Goal: Navigation & Orientation: Find specific page/section

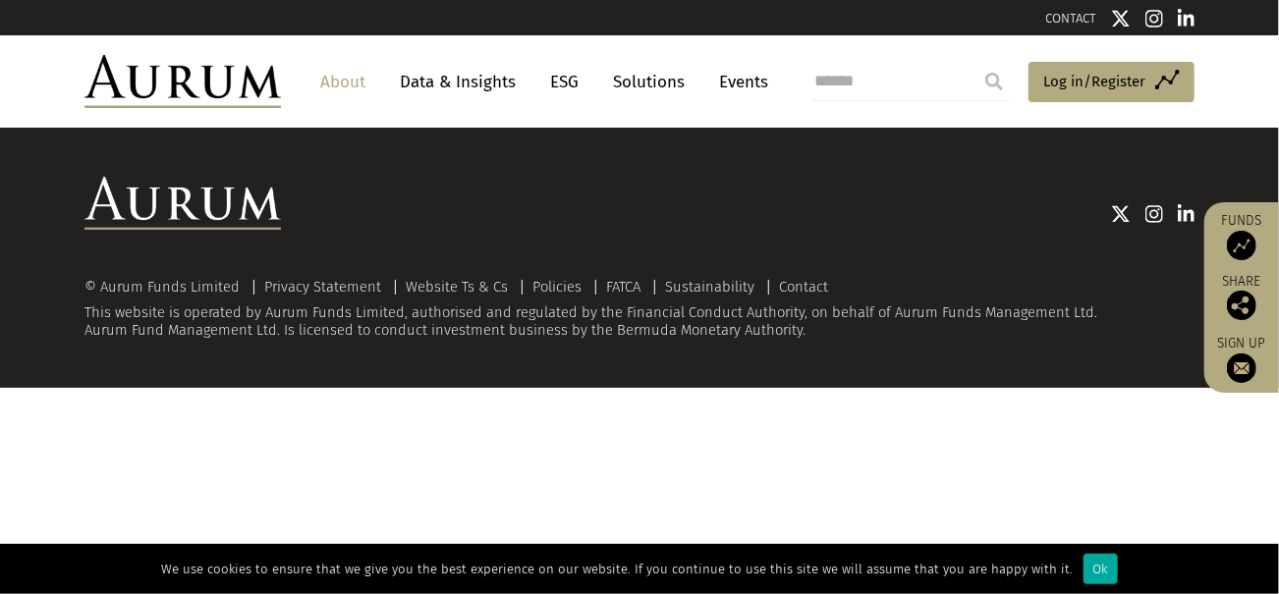
click at [338, 82] on link "About" at bounding box center [342, 82] width 65 height 36
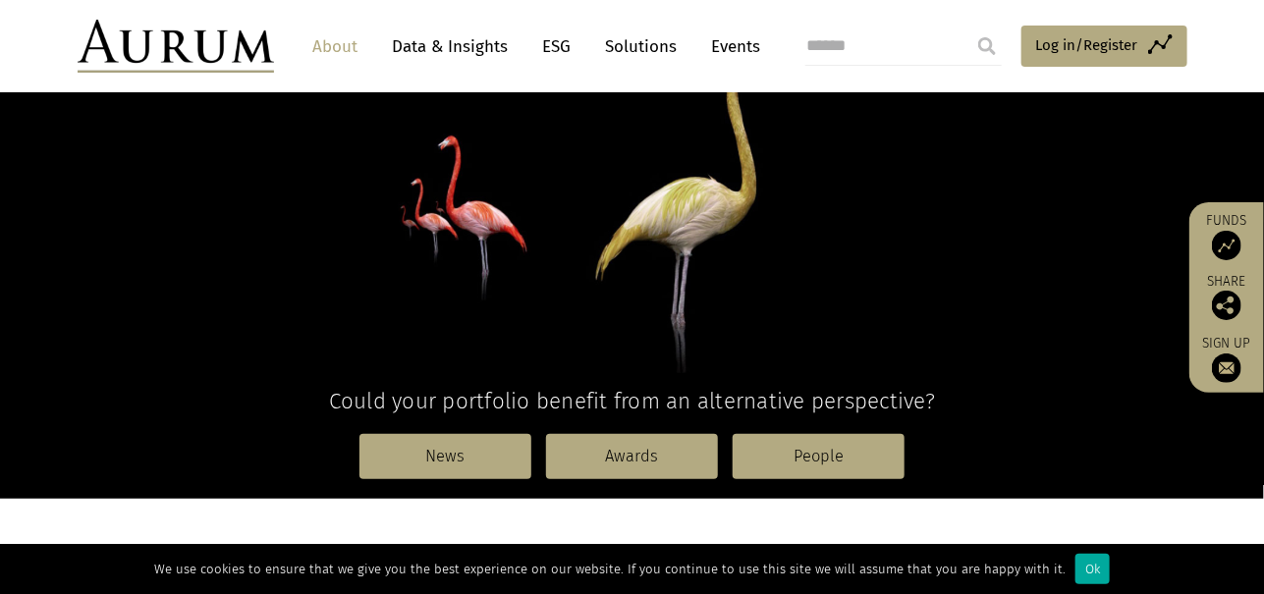
scroll to position [294, 0]
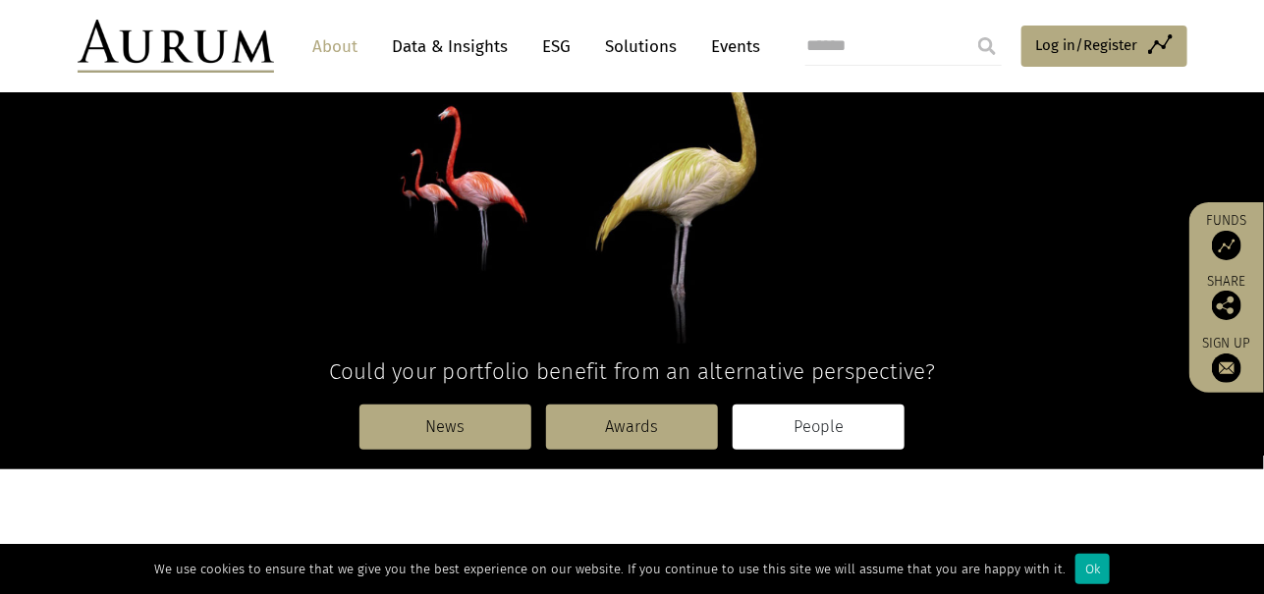
click at [825, 427] on link "People" at bounding box center [819, 427] width 172 height 45
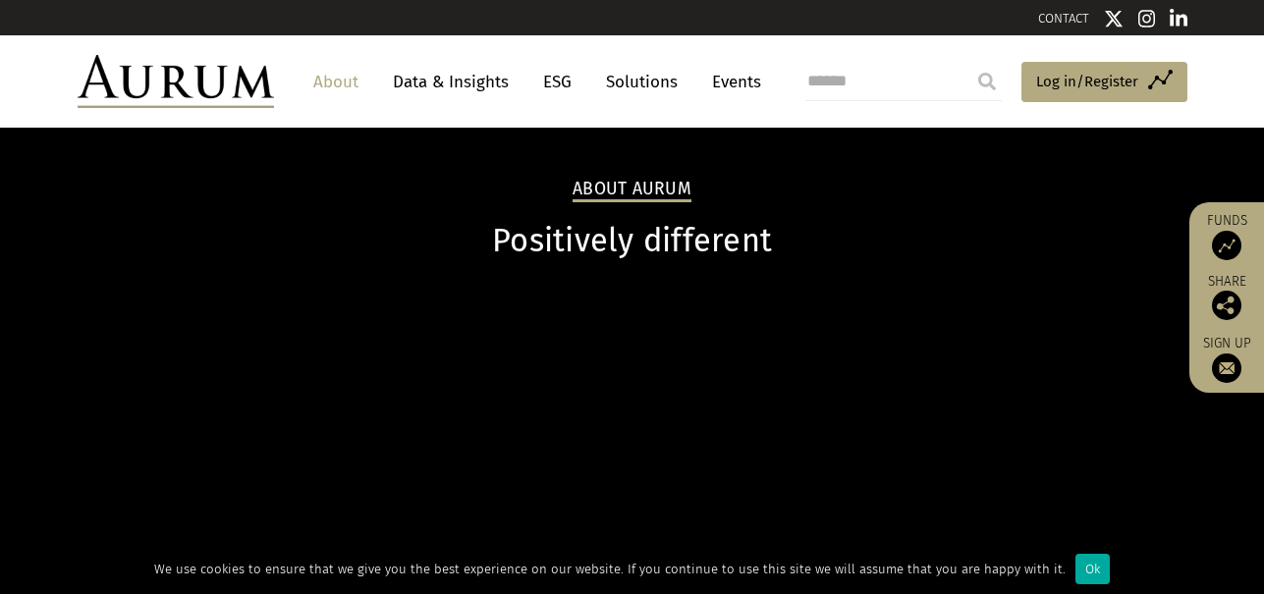
scroll to position [294, 0]
